Goal: Information Seeking & Learning: Check status

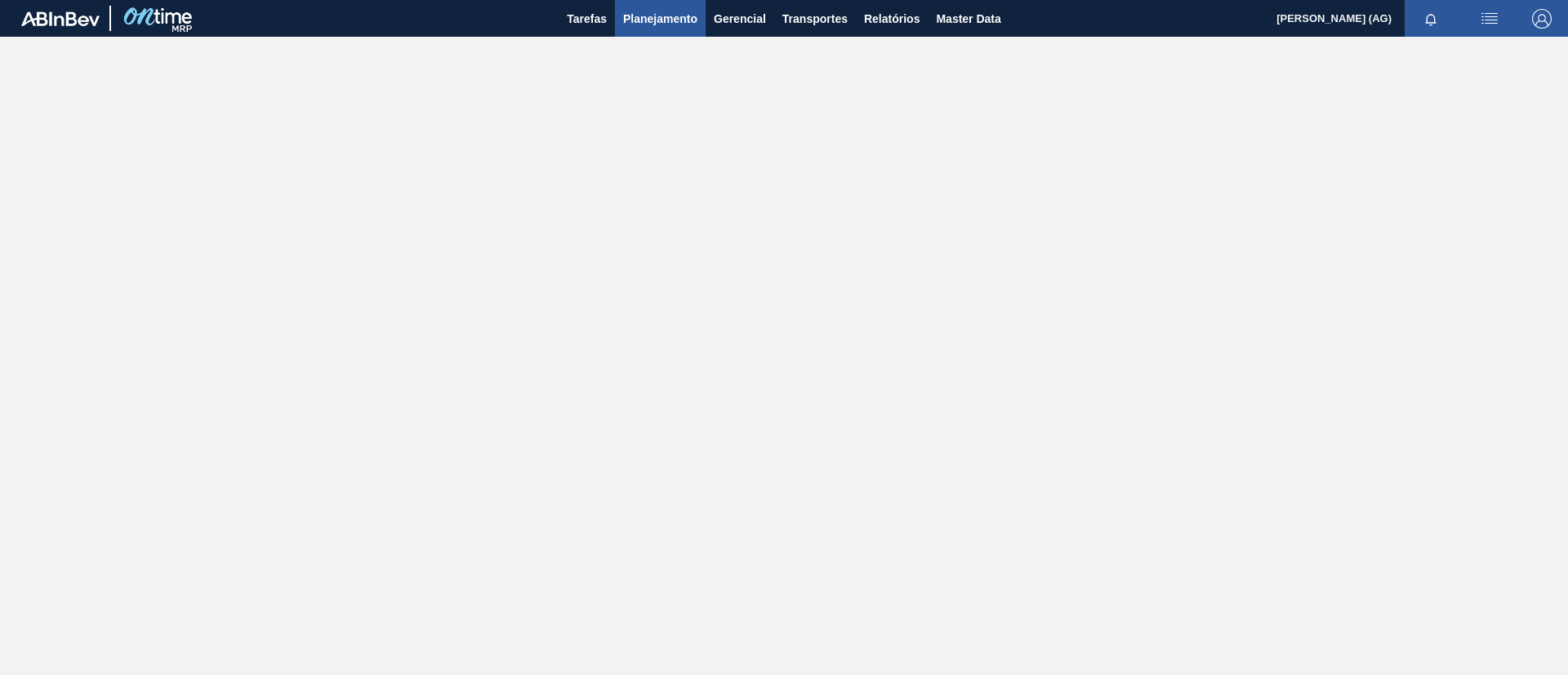
click at [650, 15] on span "Planejamento" at bounding box center [660, 18] width 74 height 19
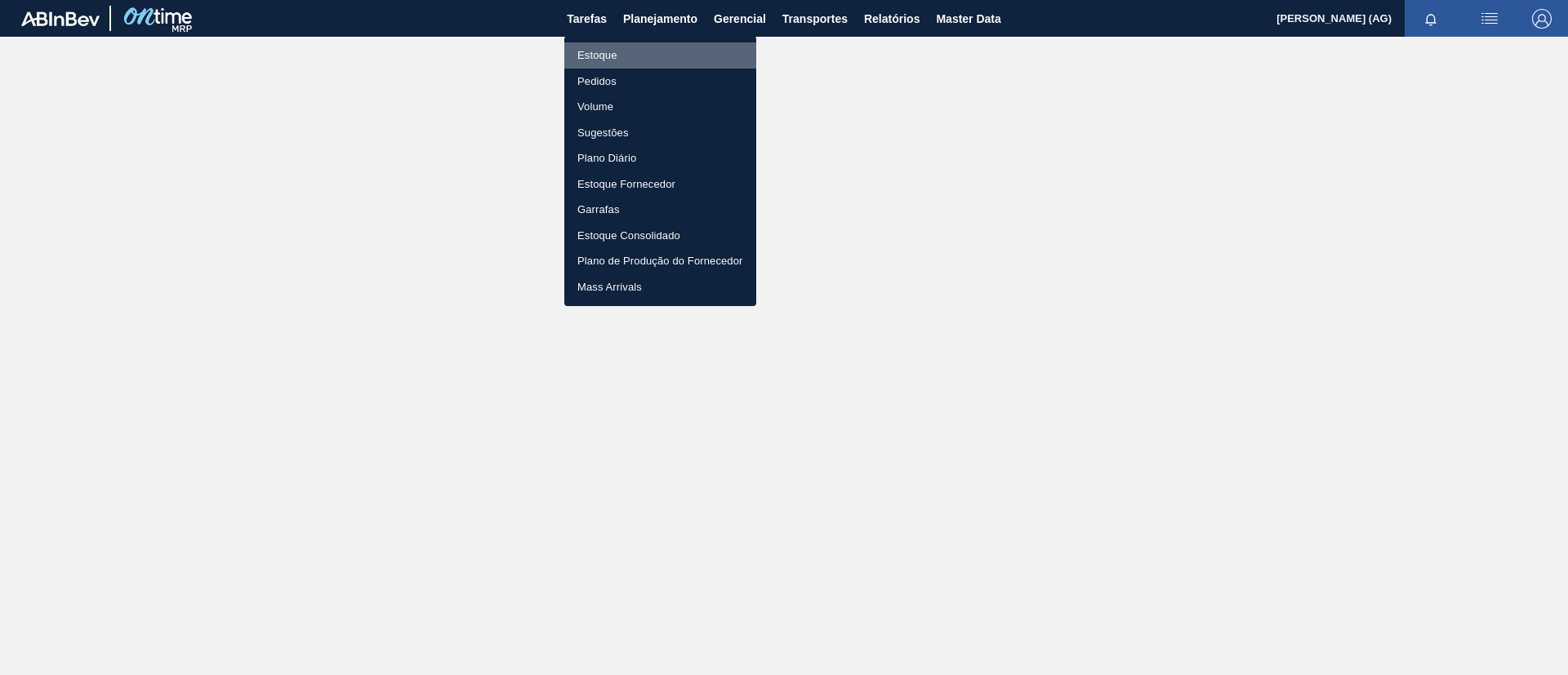
drag, startPoint x: 653, startPoint y: 52, endPoint x: 694, endPoint y: 6, distance: 61.6
click at [651, 53] on li "Estoque" at bounding box center [661, 56] width 192 height 26
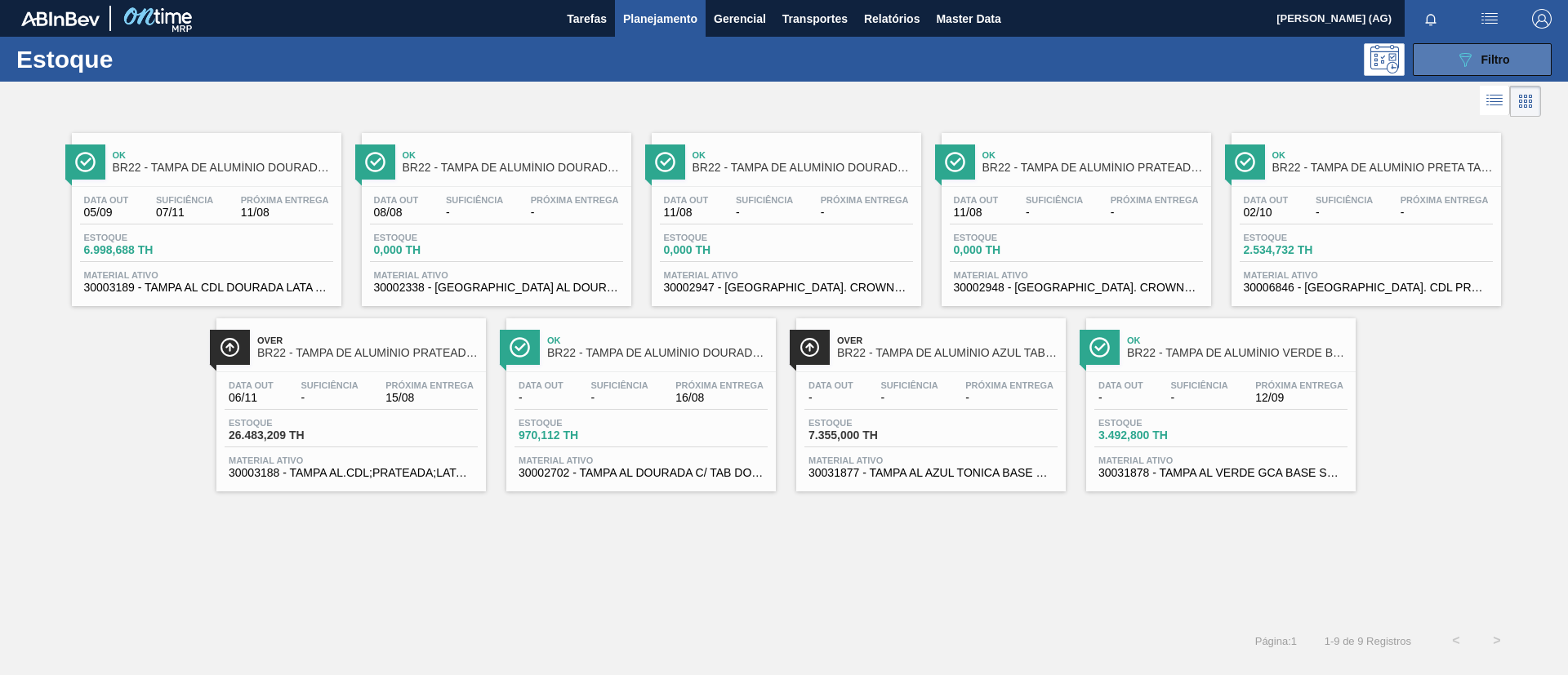
click at [1044, 70] on button "089F7B8B-B2A5-4AFE-B5C0-19BA573D28AC Filtro" at bounding box center [1482, 59] width 139 height 32
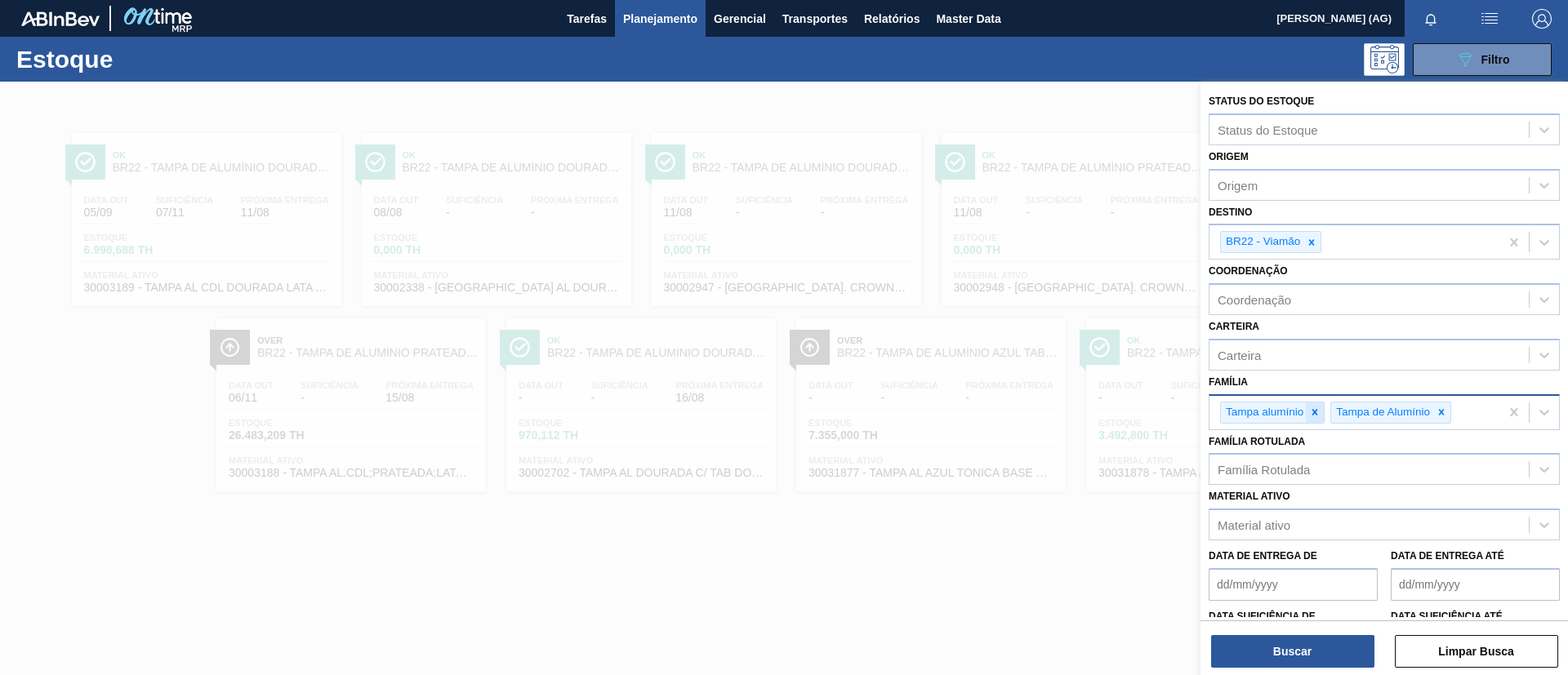
click at [1044, 413] on icon at bounding box center [1315, 412] width 6 height 6
click at [1044, 419] on div at bounding box center [1331, 412] width 18 height 20
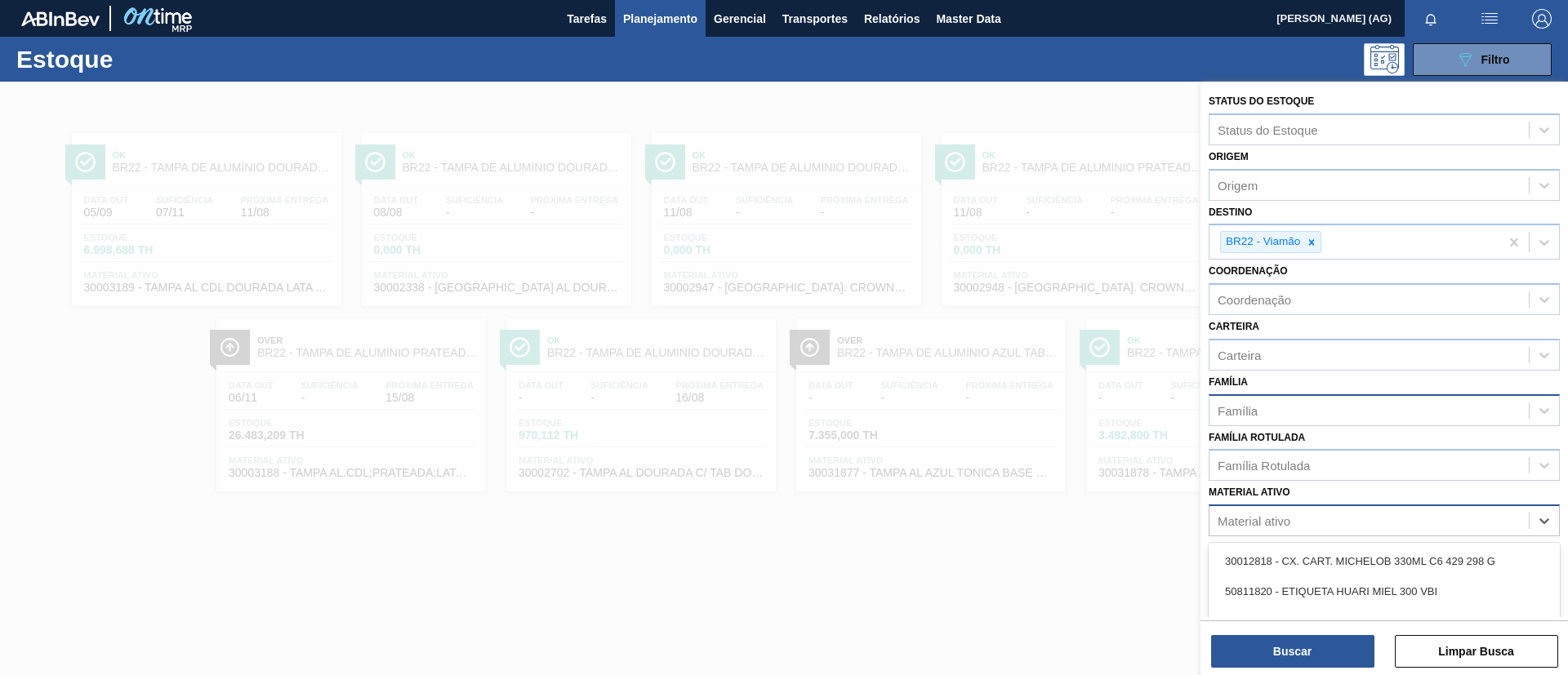
click at [1044, 449] on div "Material ativo" at bounding box center [1369, 521] width 319 height 24
type ativo "41119"
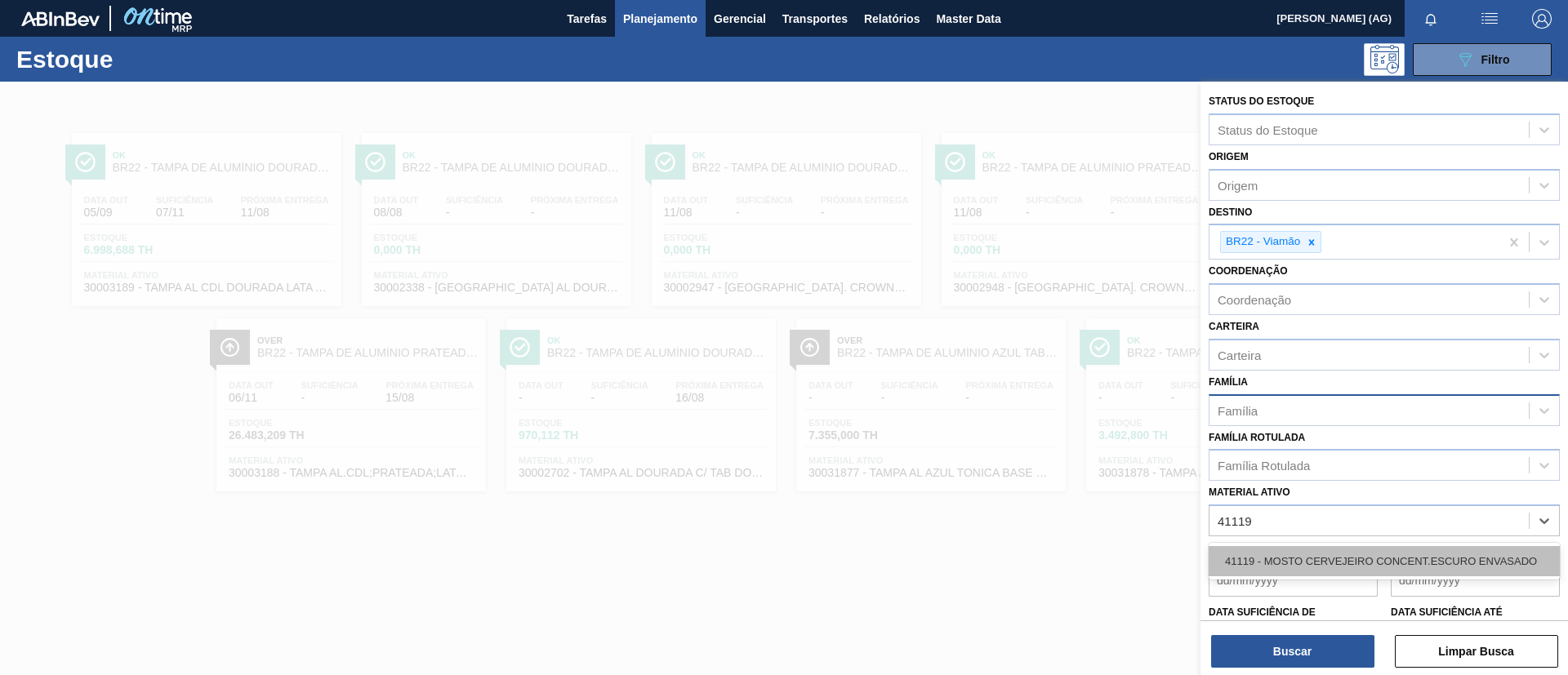
click at [1044, 449] on div "41119 - MOSTO CERVEJEIRO CONCENT.ESCURO ENVASADO" at bounding box center [1384, 561] width 351 height 31
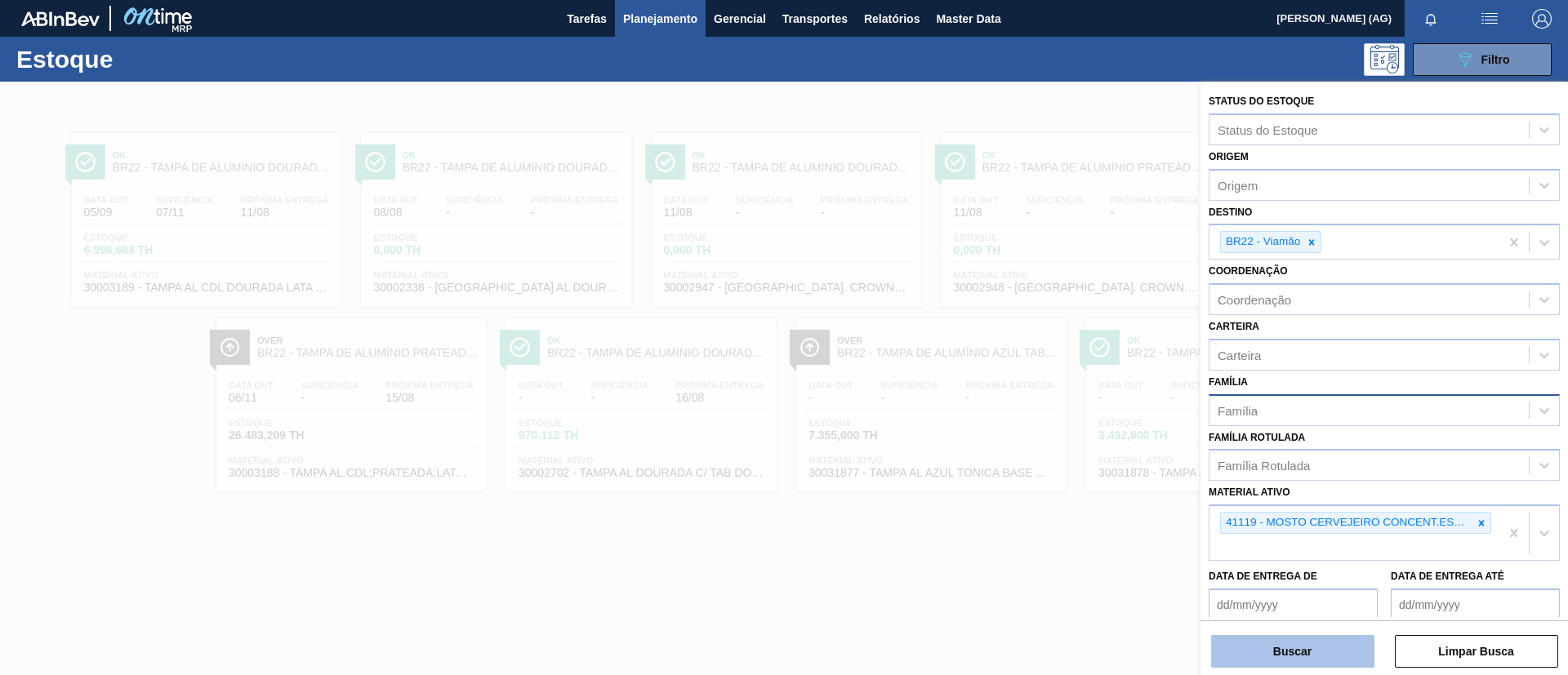
click at [1044, 449] on button "Buscar" at bounding box center [1292, 651] width 163 height 32
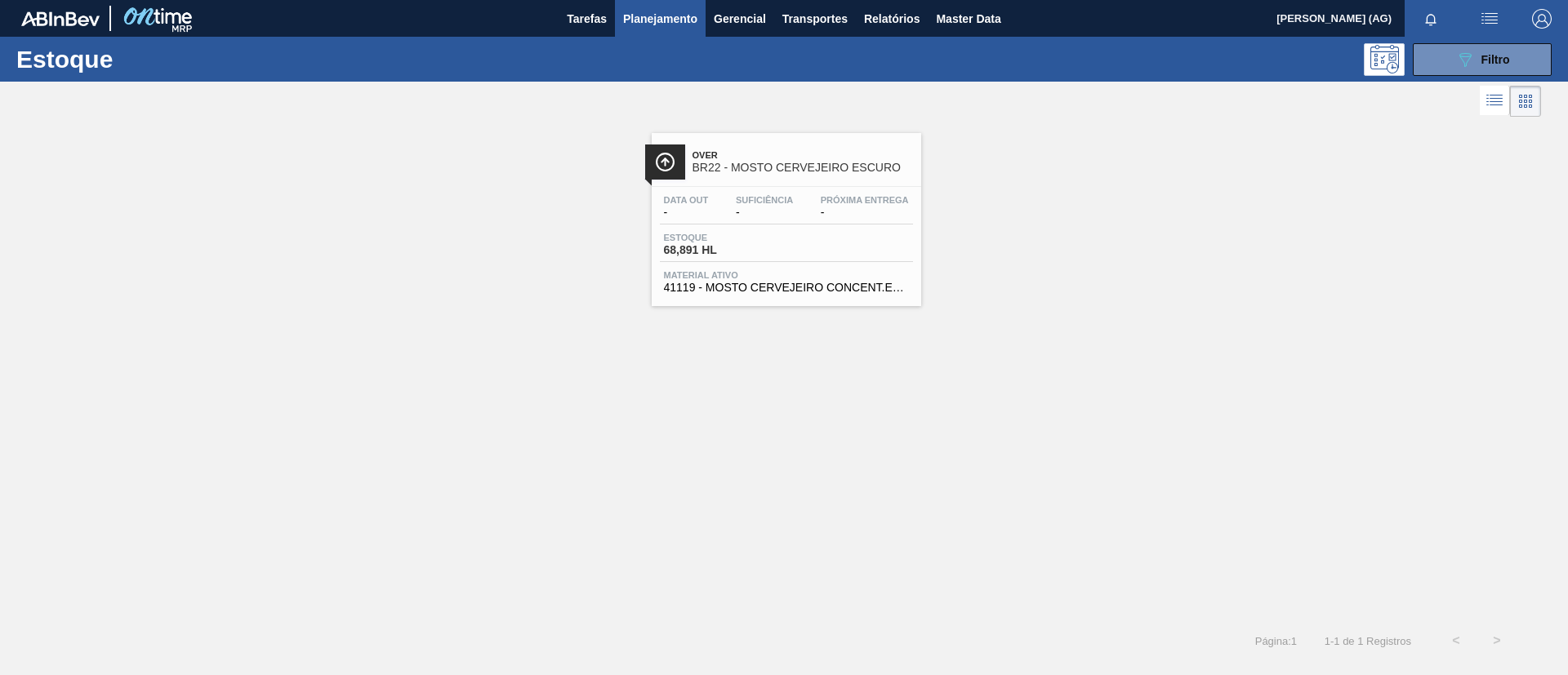
click at [733, 157] on span "Over" at bounding box center [803, 154] width 221 height 10
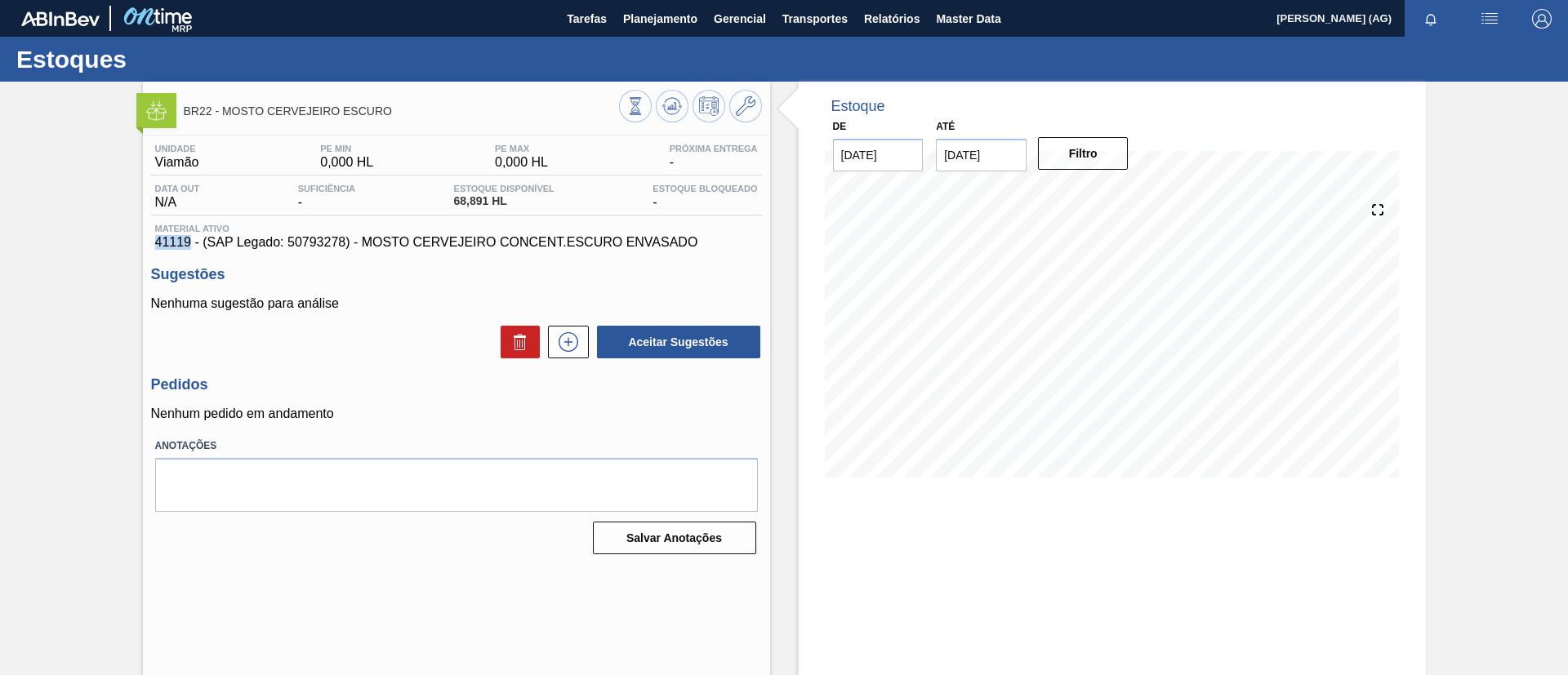
drag, startPoint x: 151, startPoint y: 243, endPoint x: 188, endPoint y: 246, distance: 37.1
click at [188, 246] on div "Material ativo 41119 - (SAP Legado: 50793278) - MOSTO CERVEJEIRO CONCENT.ESCURO…" at bounding box center [456, 236] width 611 height 26
copy span "41119"
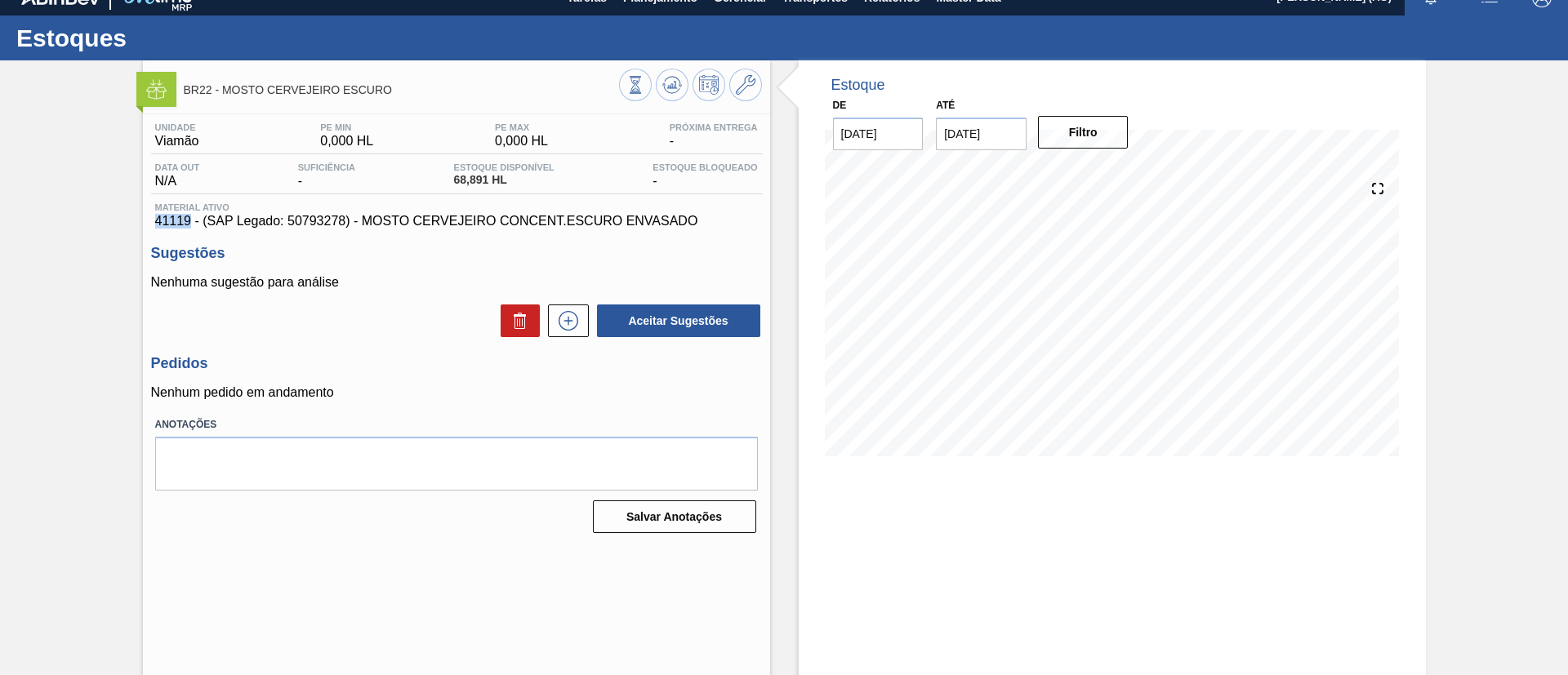
scroll to position [27, 0]
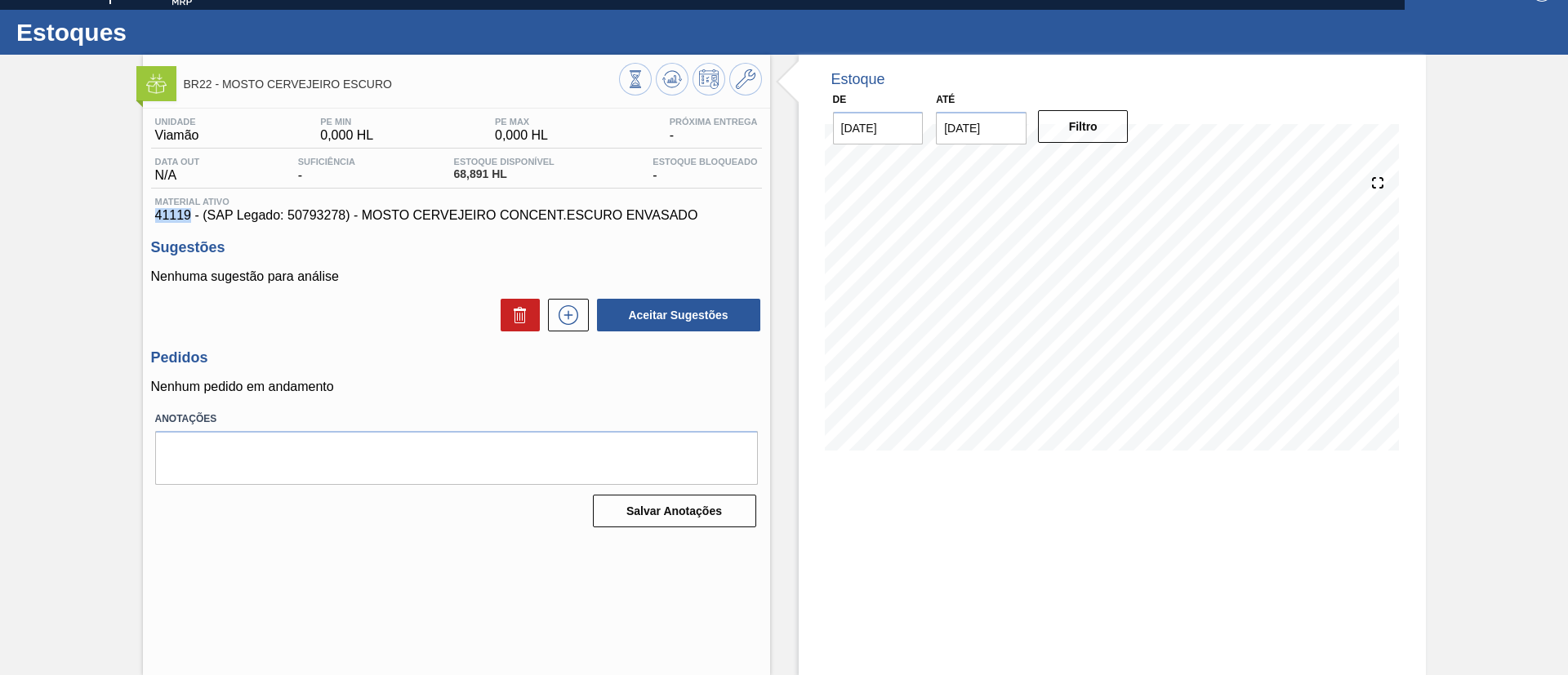
copy span "41119"
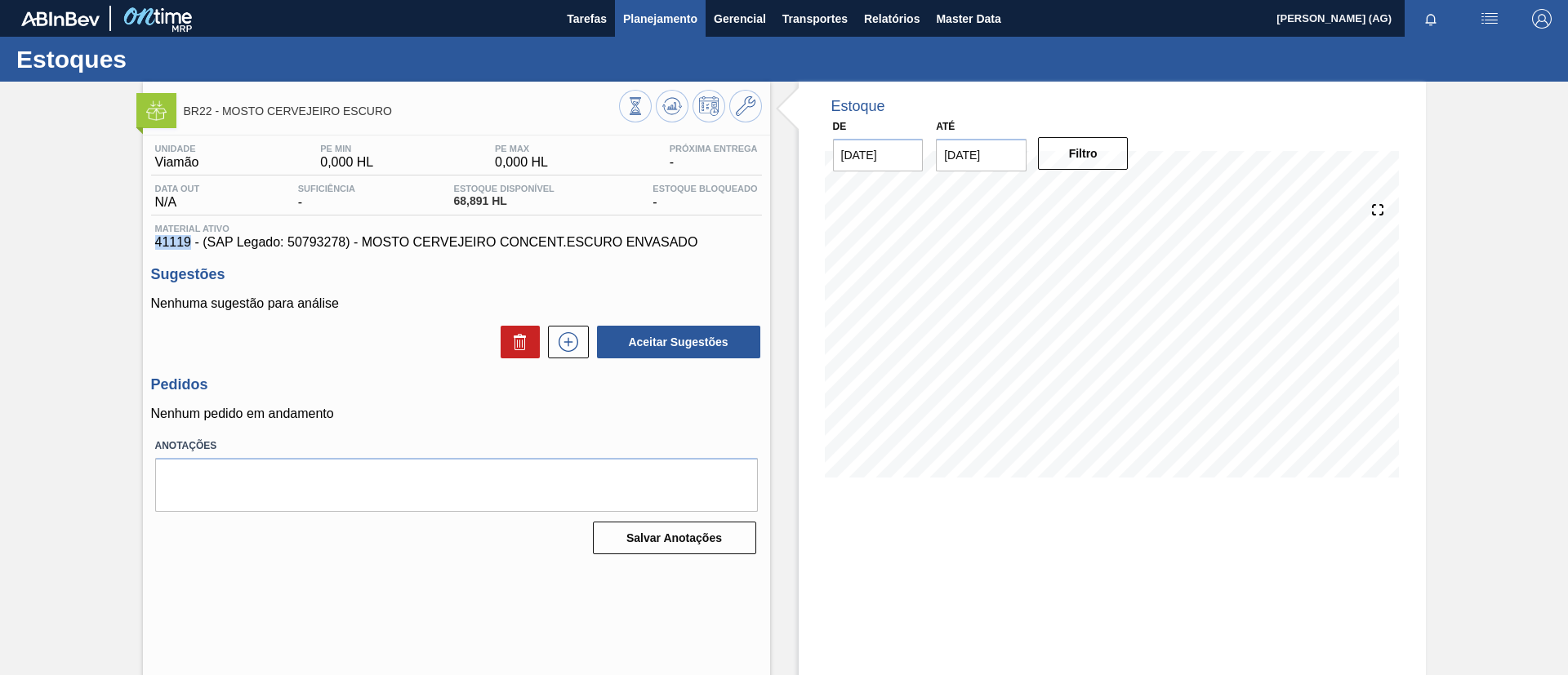
click at [682, 19] on span "Planejamento" at bounding box center [660, 18] width 74 height 19
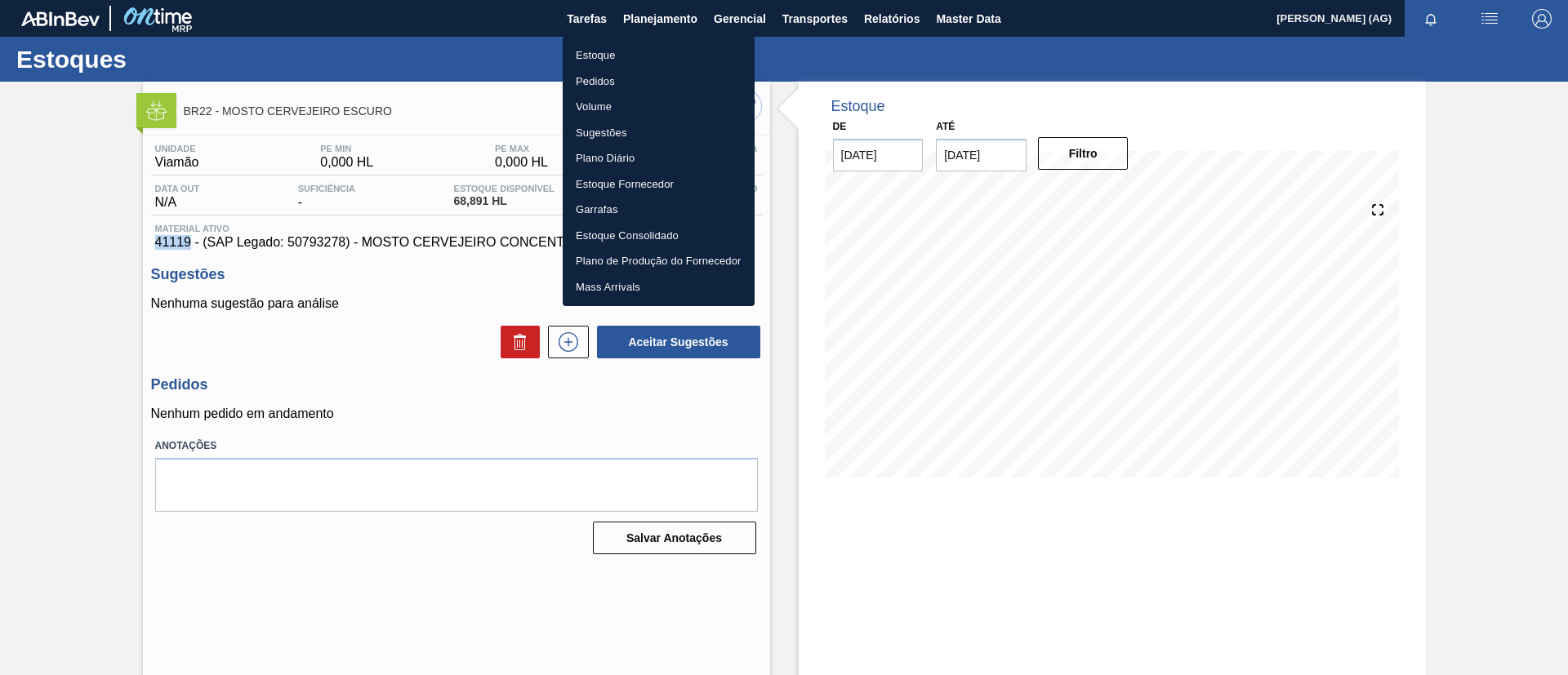
click at [594, 49] on li "Estoque" at bounding box center [659, 56] width 192 height 26
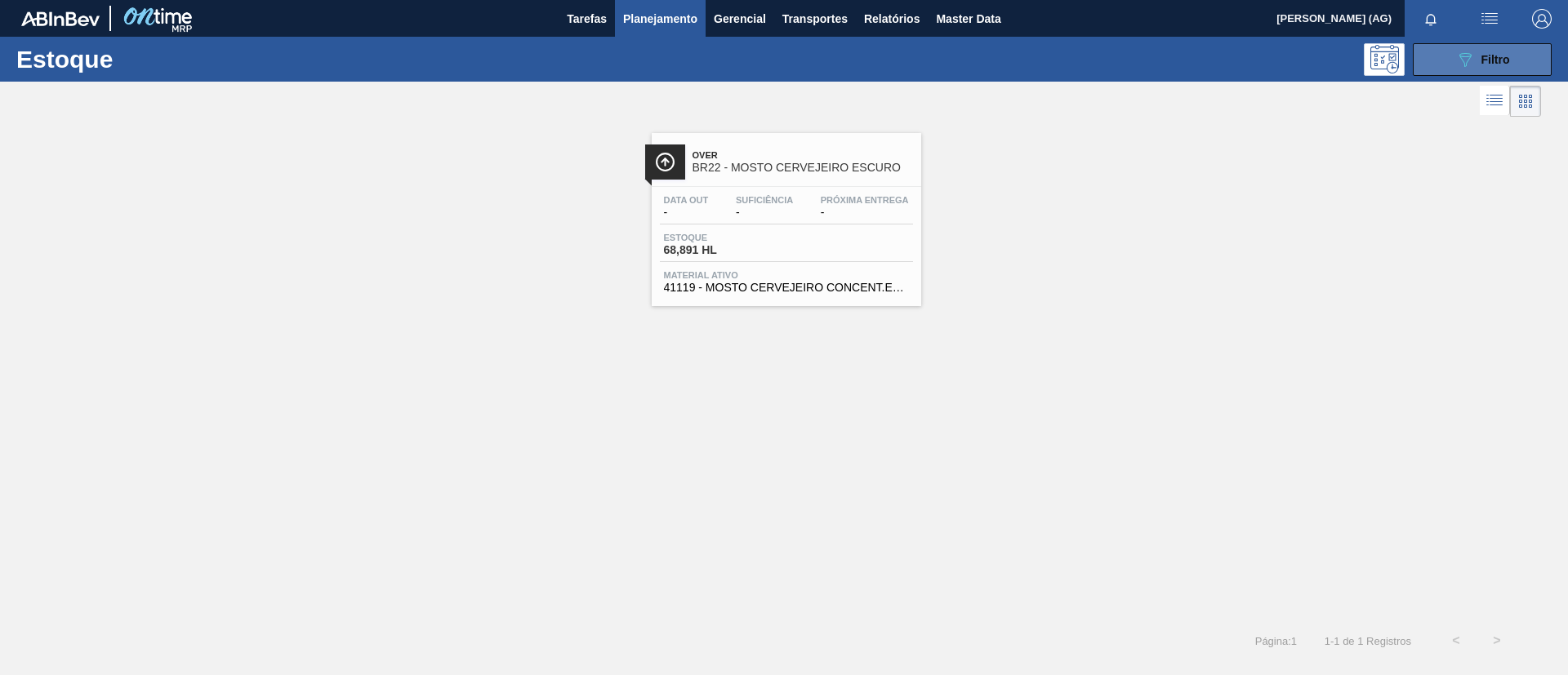
click at [1044, 58] on span "Filtro" at bounding box center [1495, 59] width 29 height 13
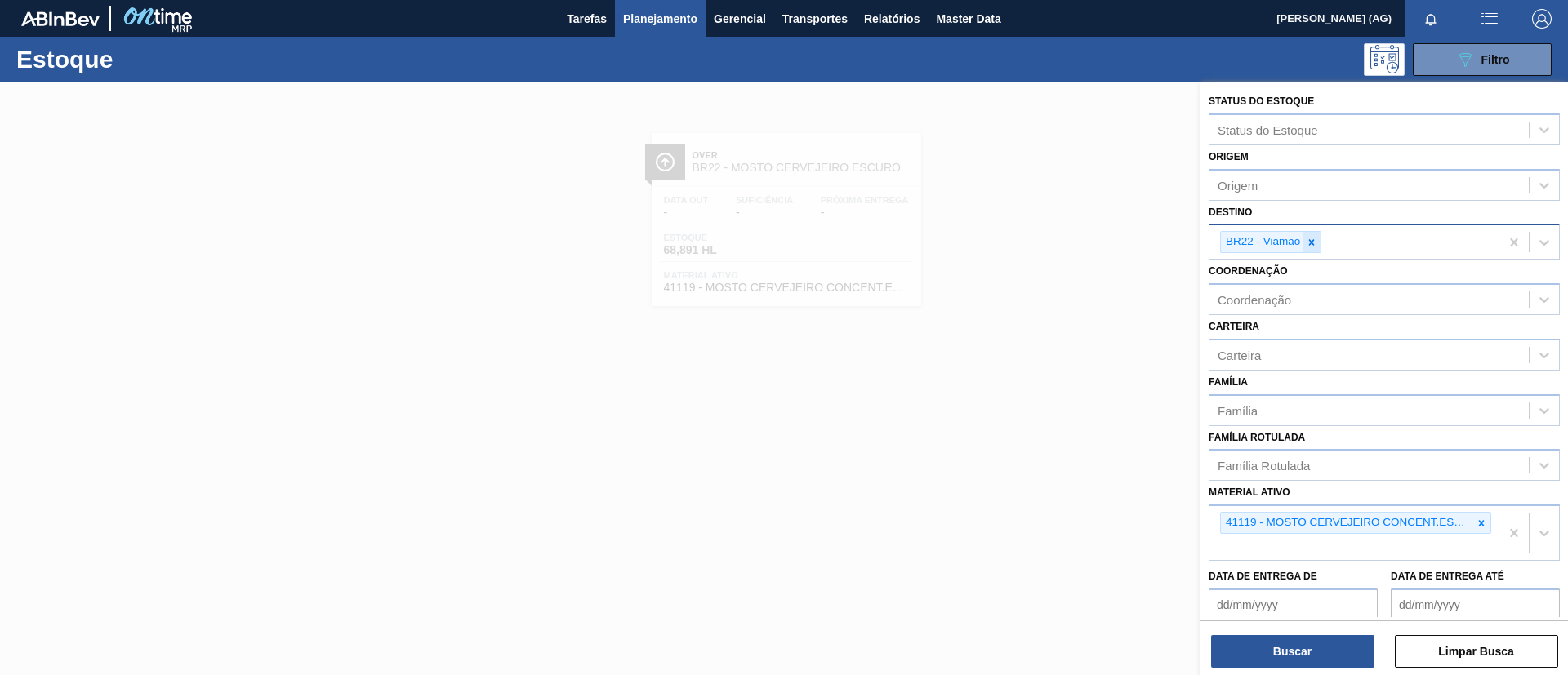
click at [1044, 248] on div at bounding box center [1311, 242] width 18 height 20
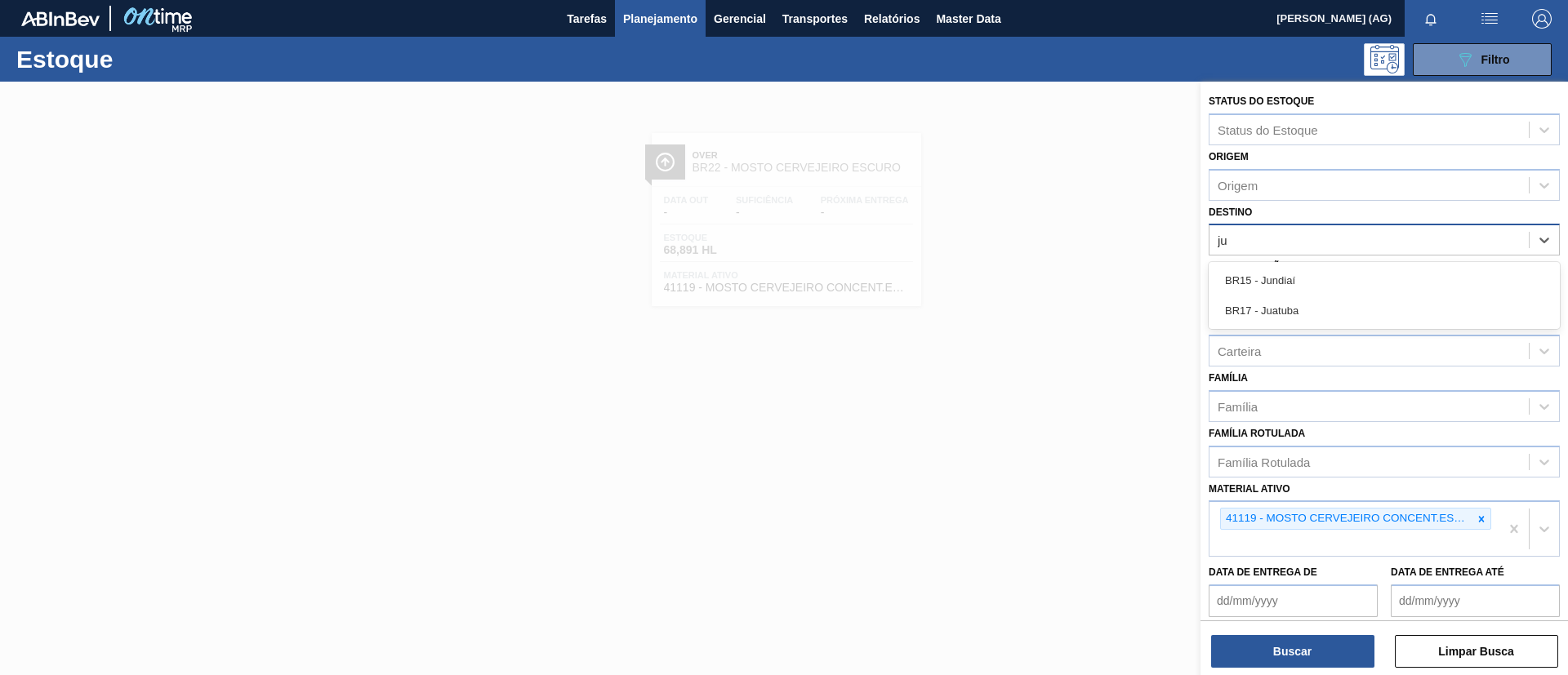
type input "jun"
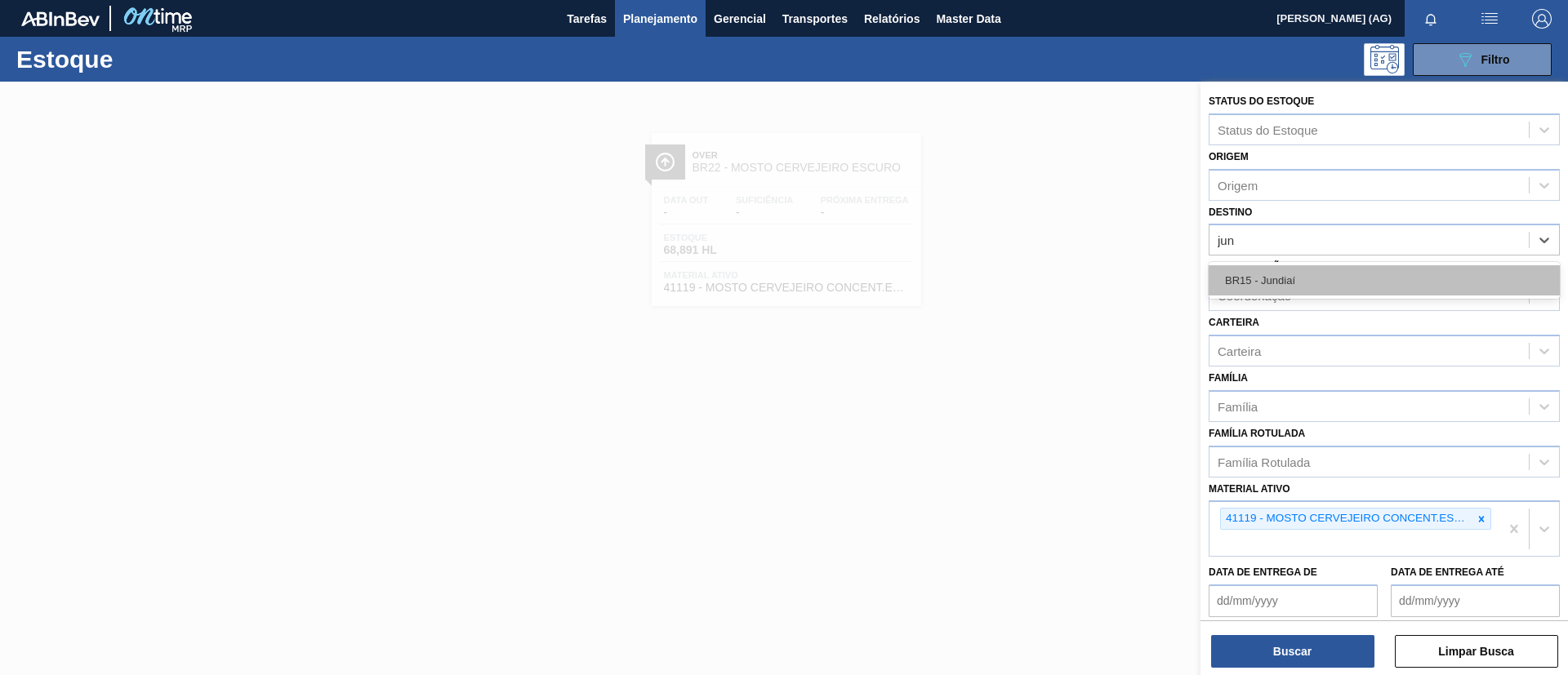
click at [1044, 292] on div "BR15 - Jundiaí" at bounding box center [1384, 280] width 351 height 31
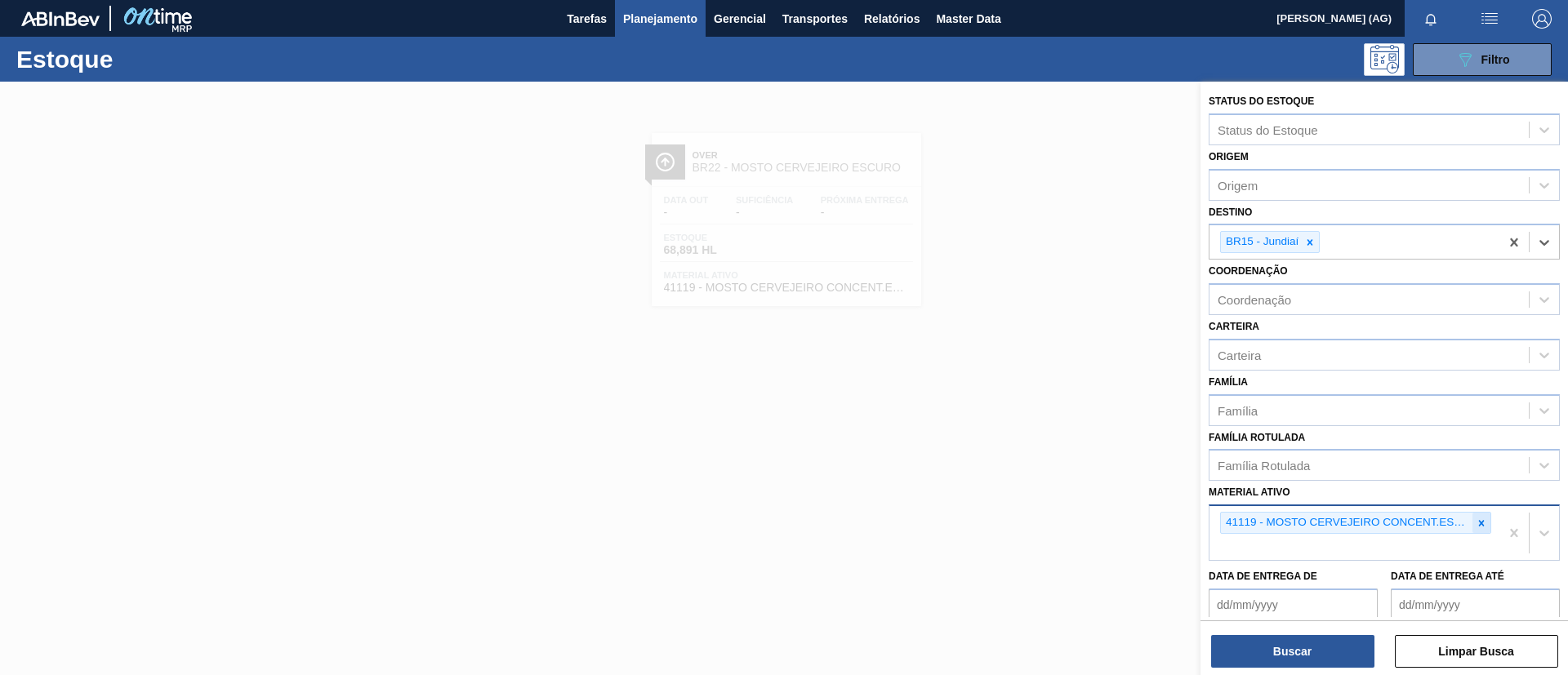
click at [1044, 449] on icon at bounding box center [1482, 522] width 6 height 6
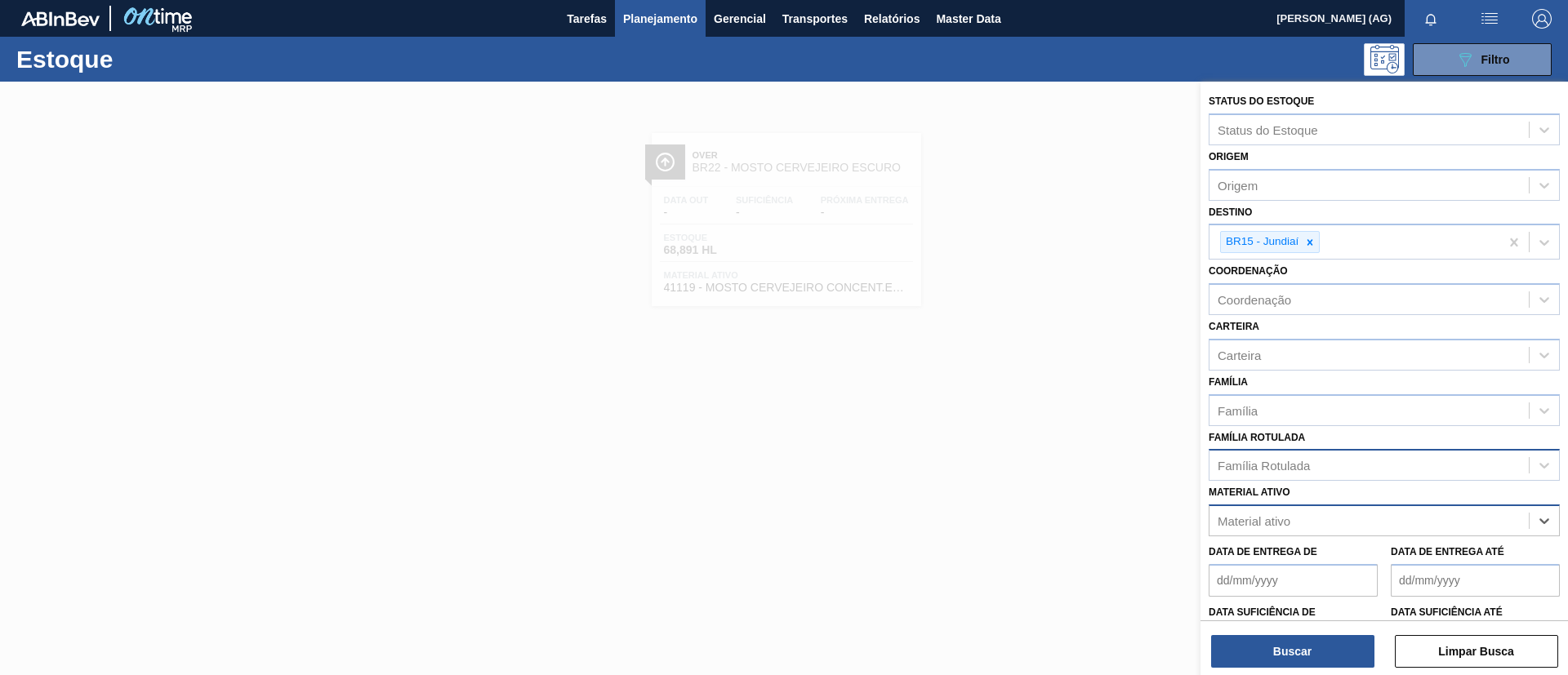
click at [1044, 449] on div "Família Rotulada" at bounding box center [1263, 466] width 92 height 14
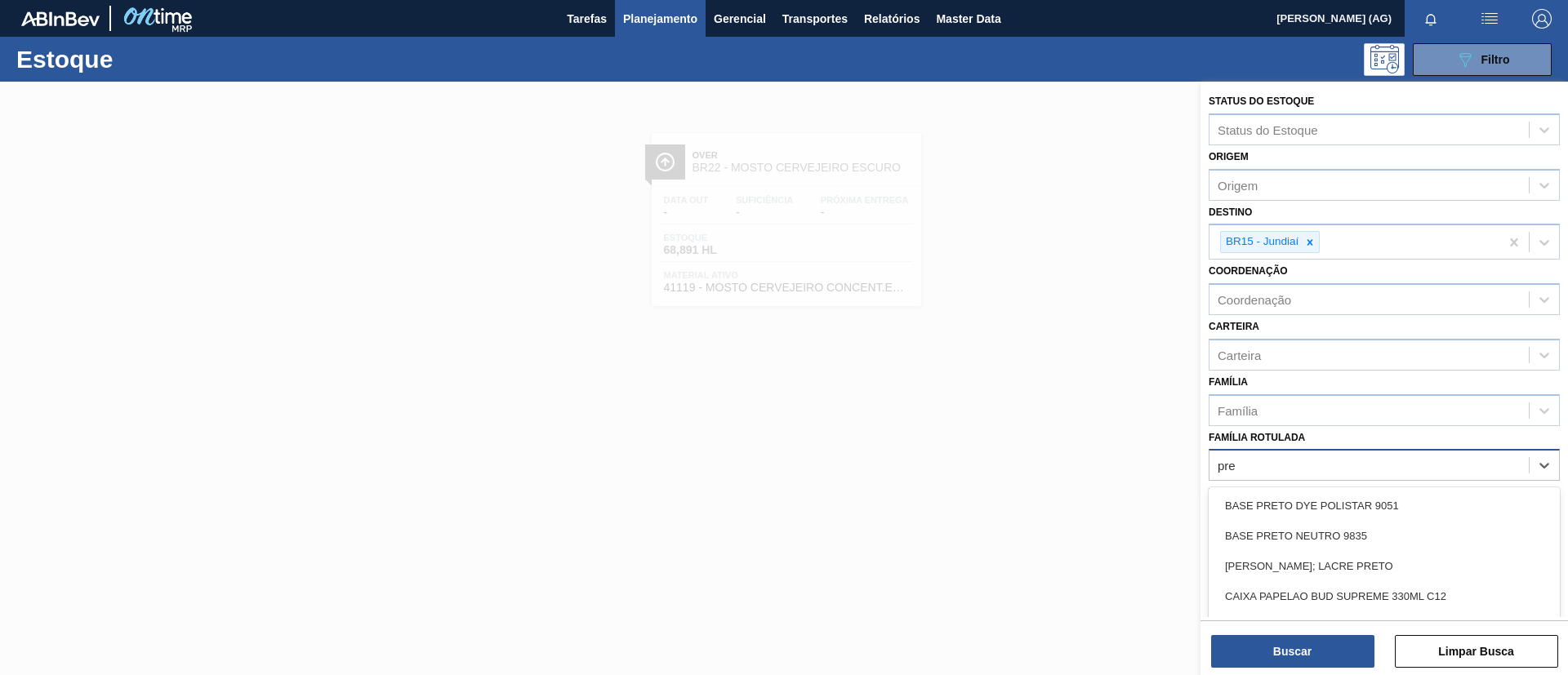
type Rotulada "pref"
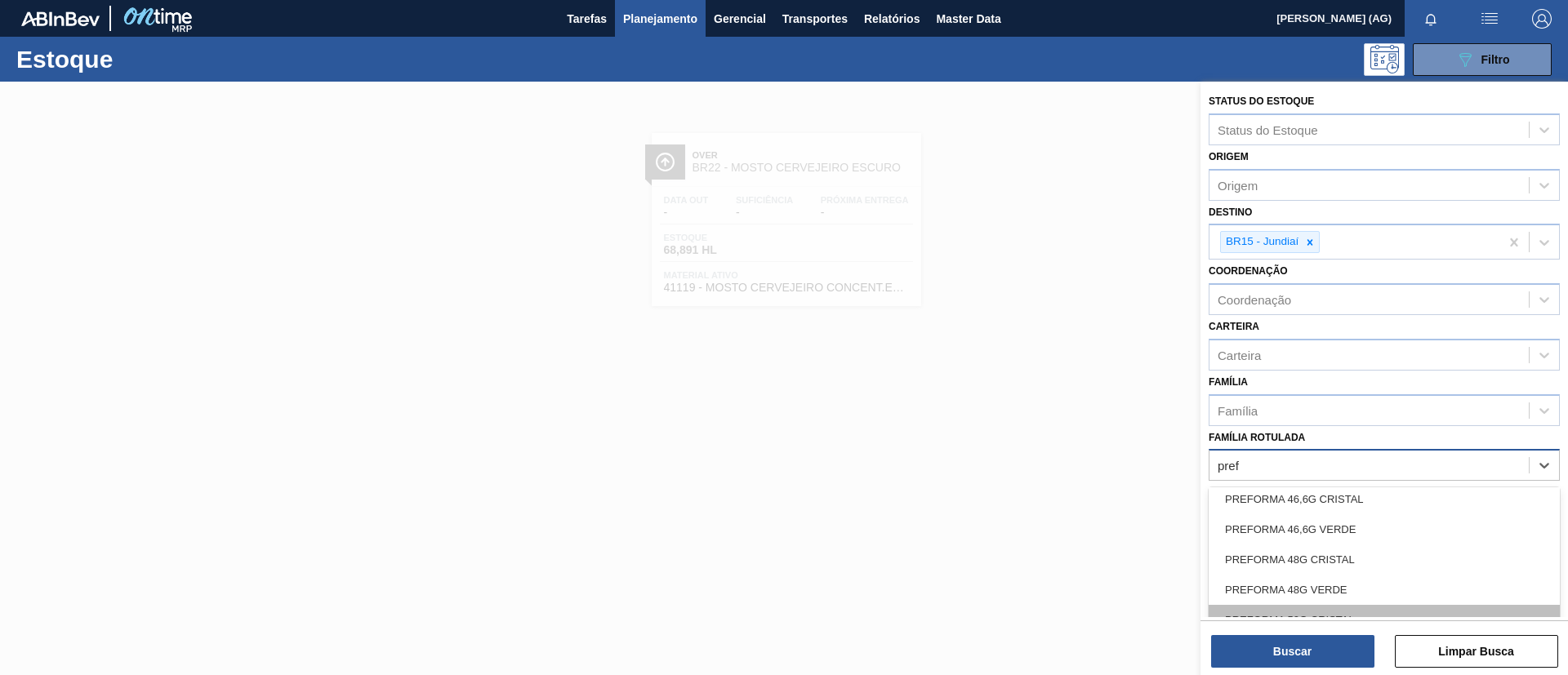
click at [1044, 449] on div "PREFORMA 50G CRISTAL" at bounding box center [1384, 619] width 351 height 31
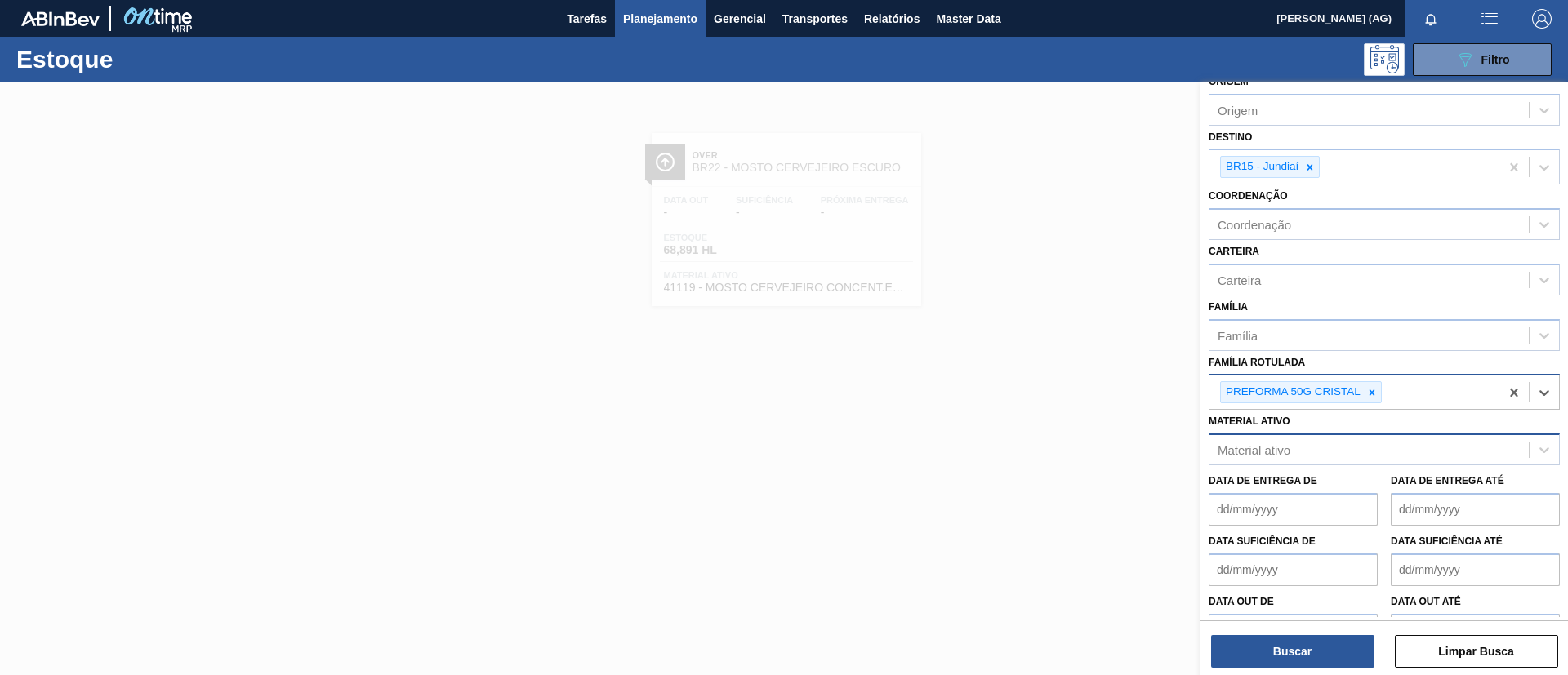
scroll to position [112, 0]
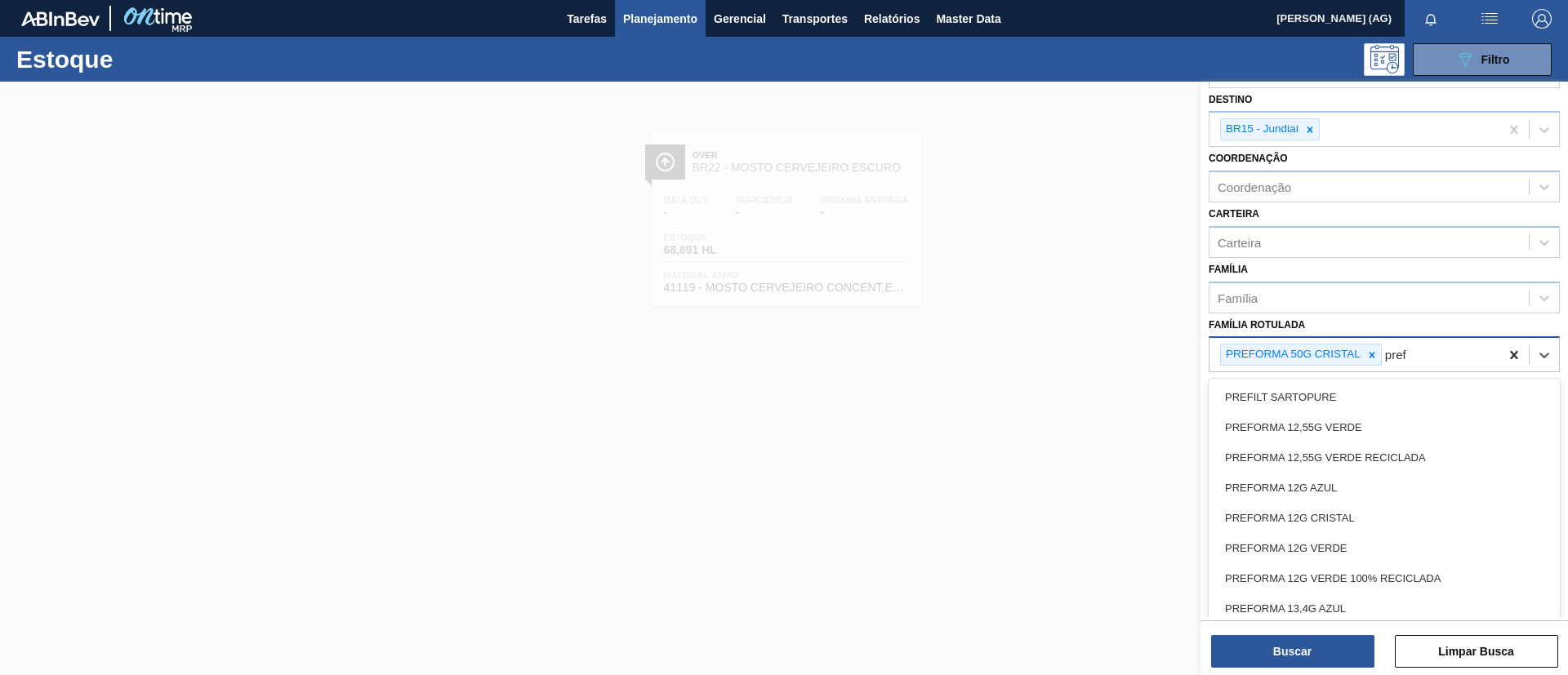
type Rotulada "pref"
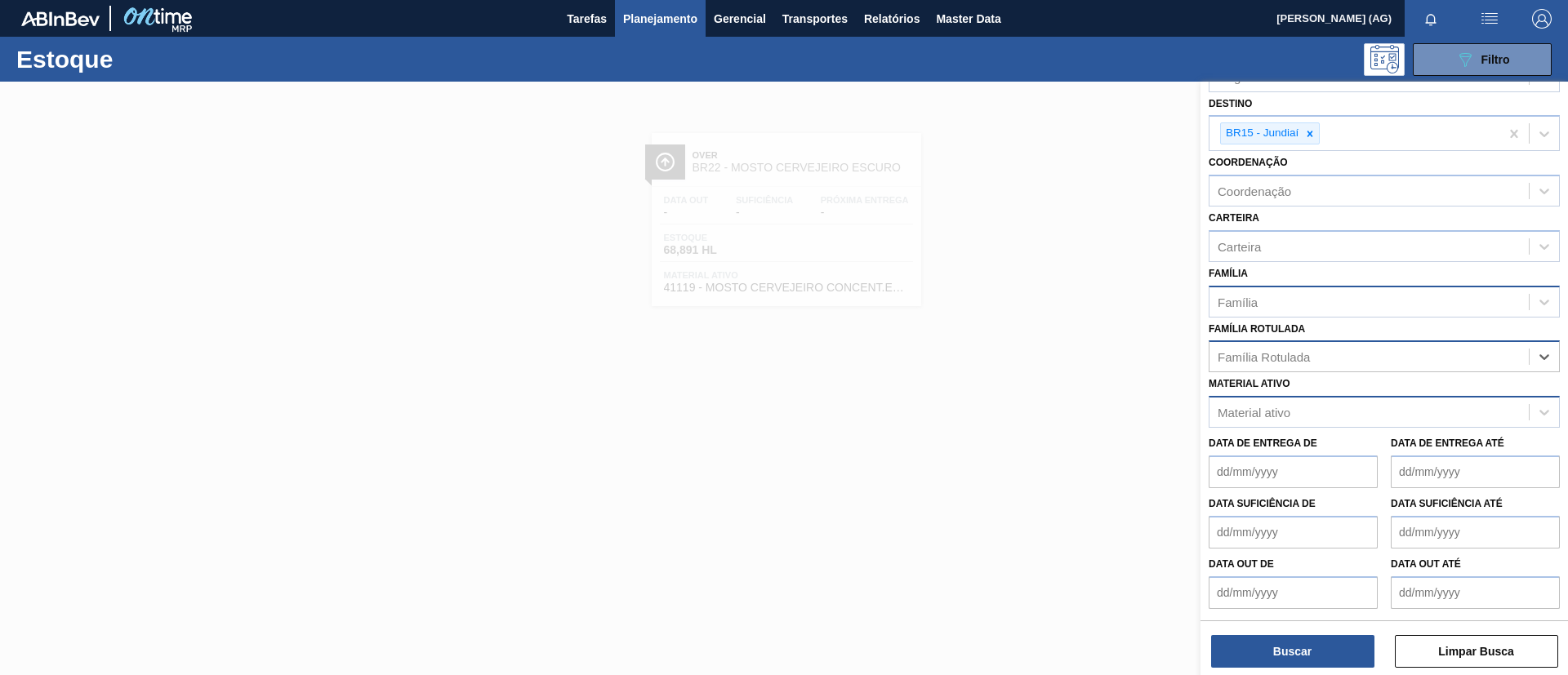
click at [1044, 313] on div "Família" at bounding box center [1384, 302] width 351 height 31
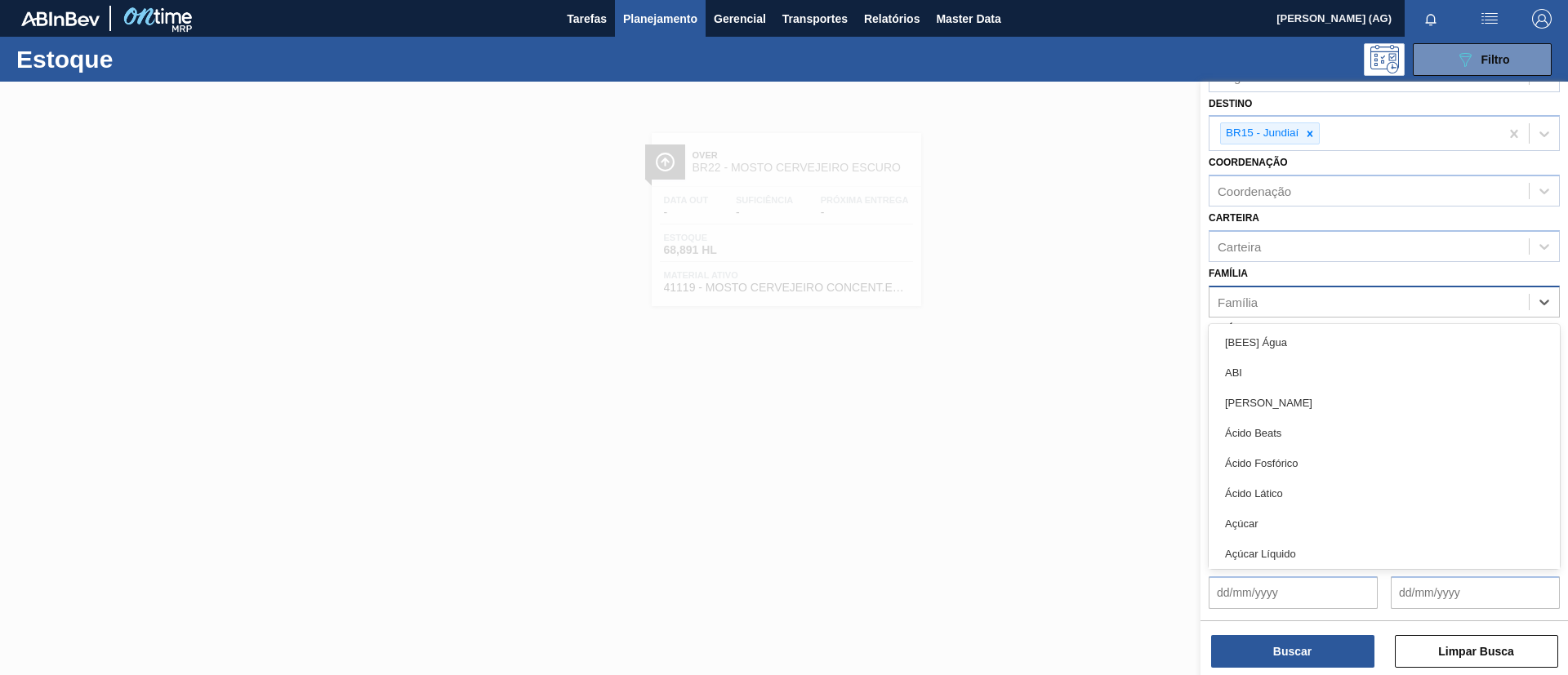
type input "o"
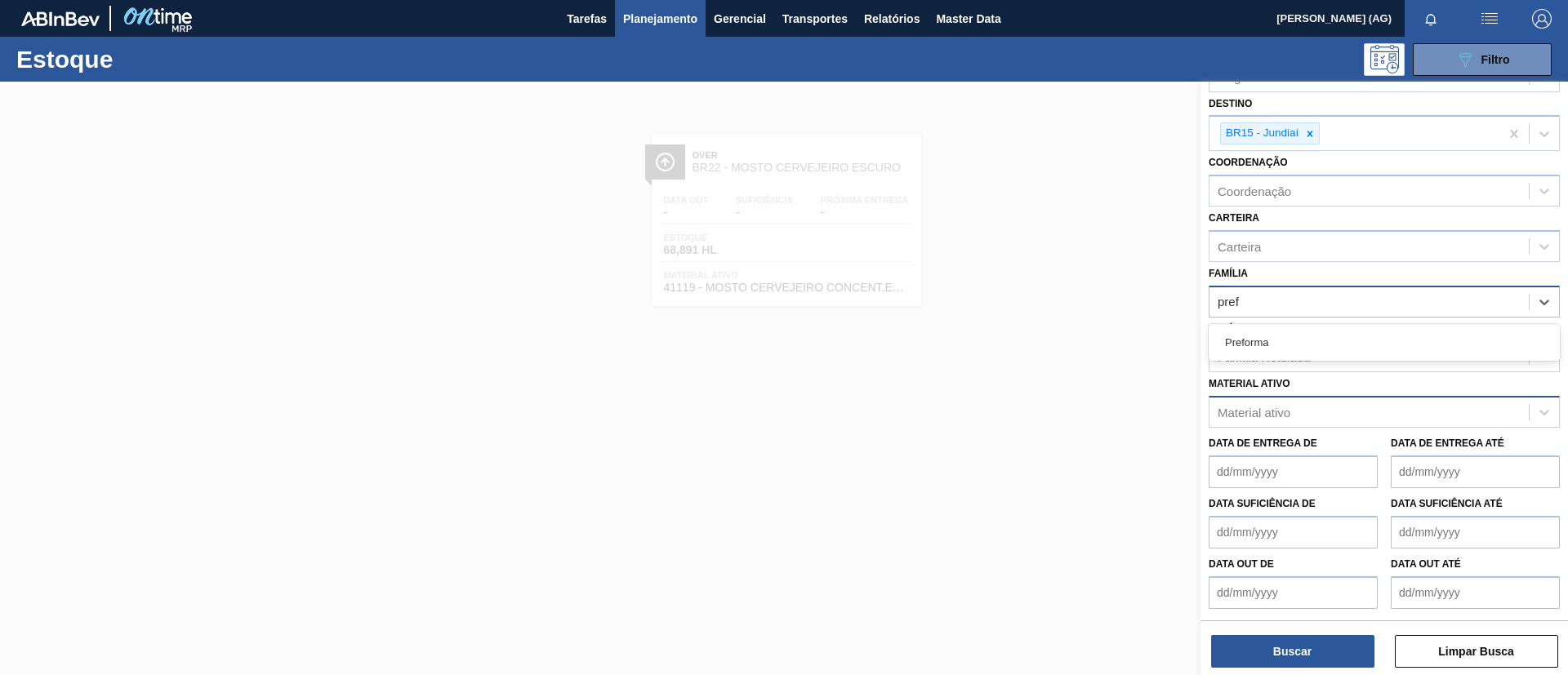
type input "prefo"
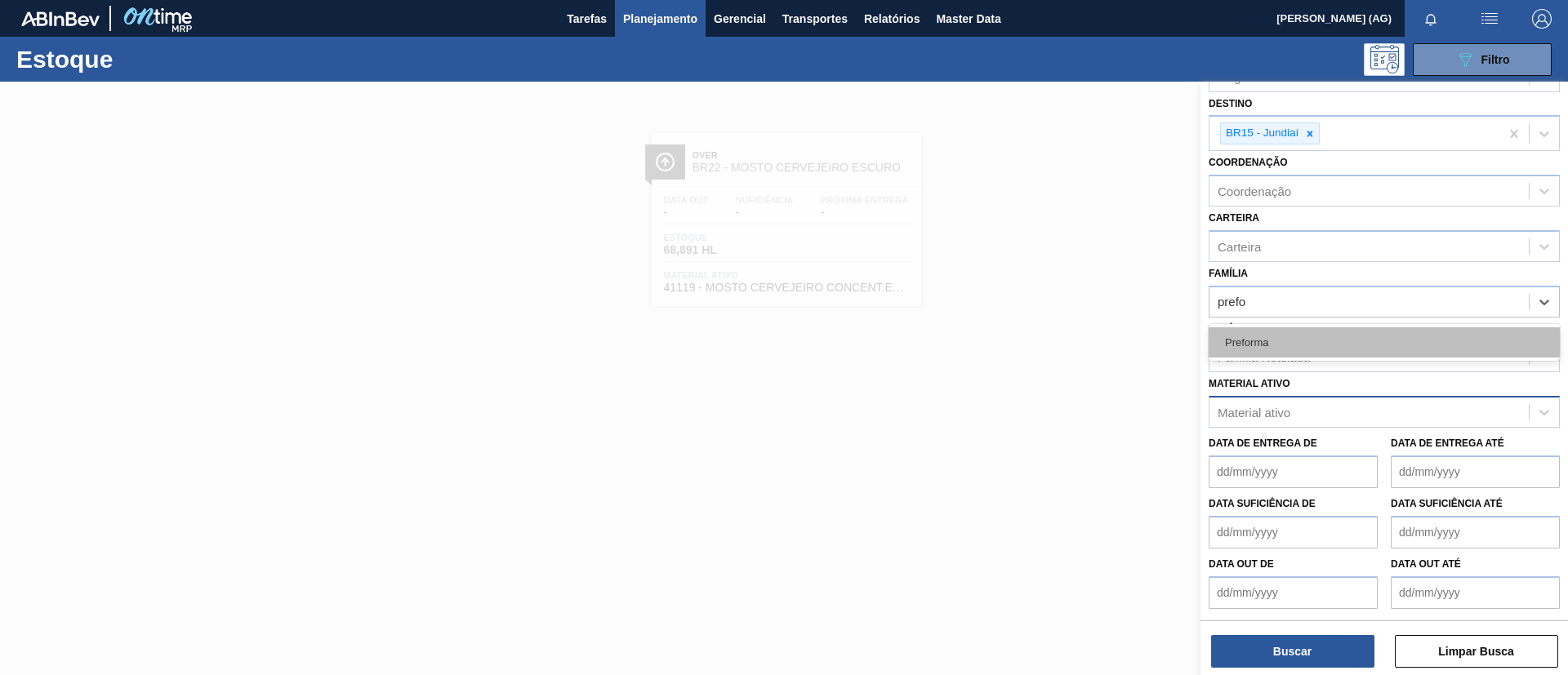
click at [1044, 340] on div "Preforma" at bounding box center [1384, 342] width 351 height 31
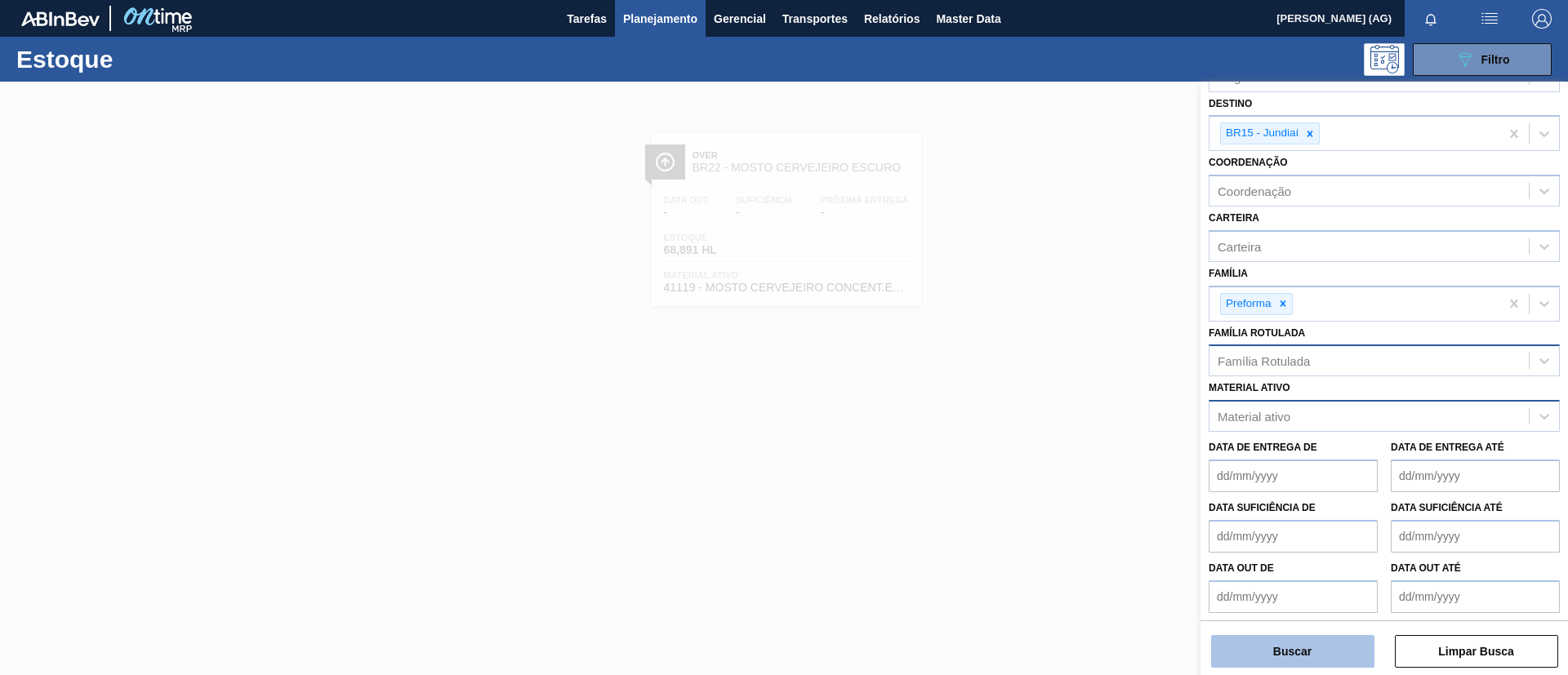
click at [1044, 449] on button "Buscar" at bounding box center [1292, 651] width 163 height 32
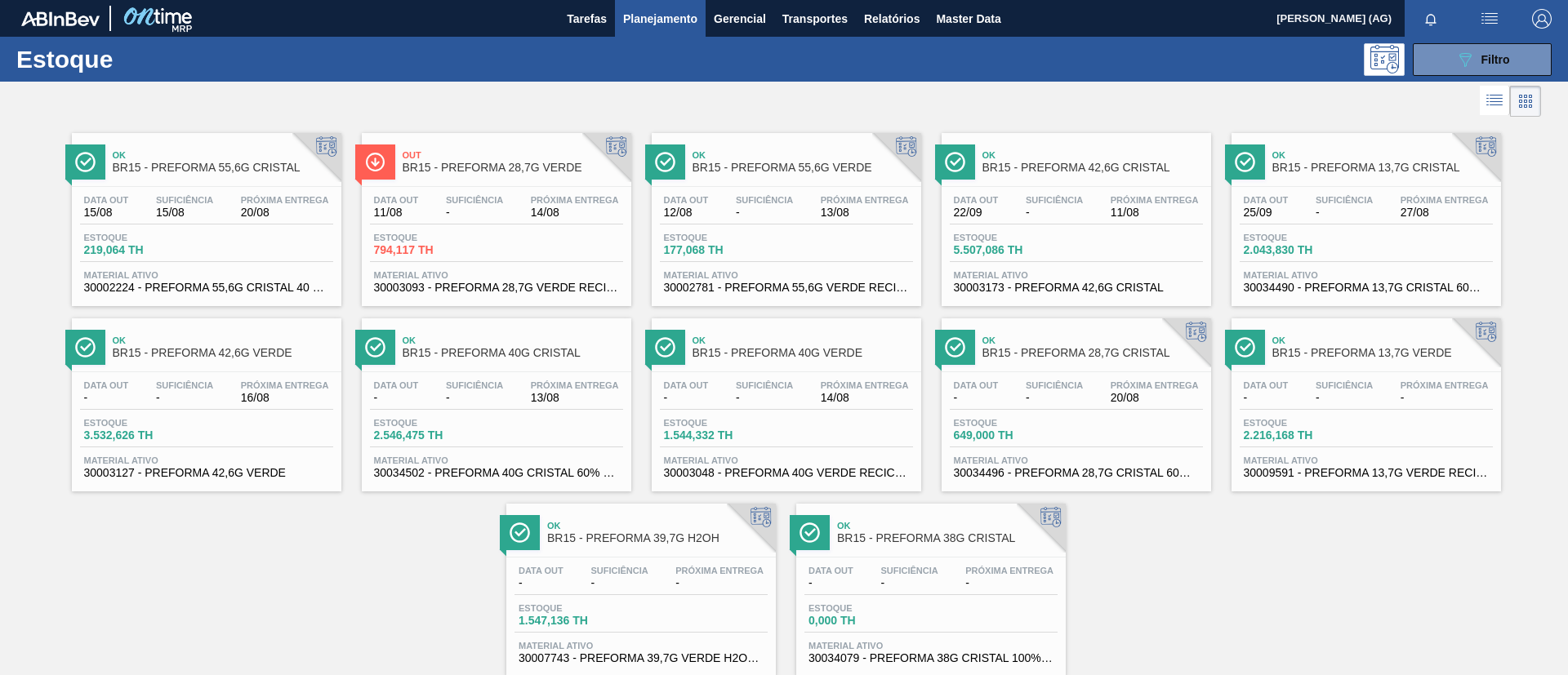
click at [769, 161] on span "BR15 - PREFORMA 55,6G VERDE" at bounding box center [803, 167] width 221 height 12
